Goal: Navigation & Orientation: Find specific page/section

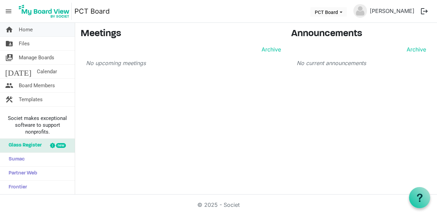
click at [30, 33] on span "Home" at bounding box center [26, 30] width 14 height 14
click at [37, 67] on span "Calendar" at bounding box center [47, 72] width 20 height 14
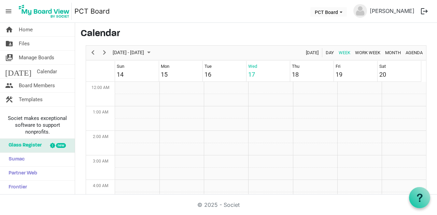
scroll to position [221, 0]
